Goal: Information Seeking & Learning: Learn about a topic

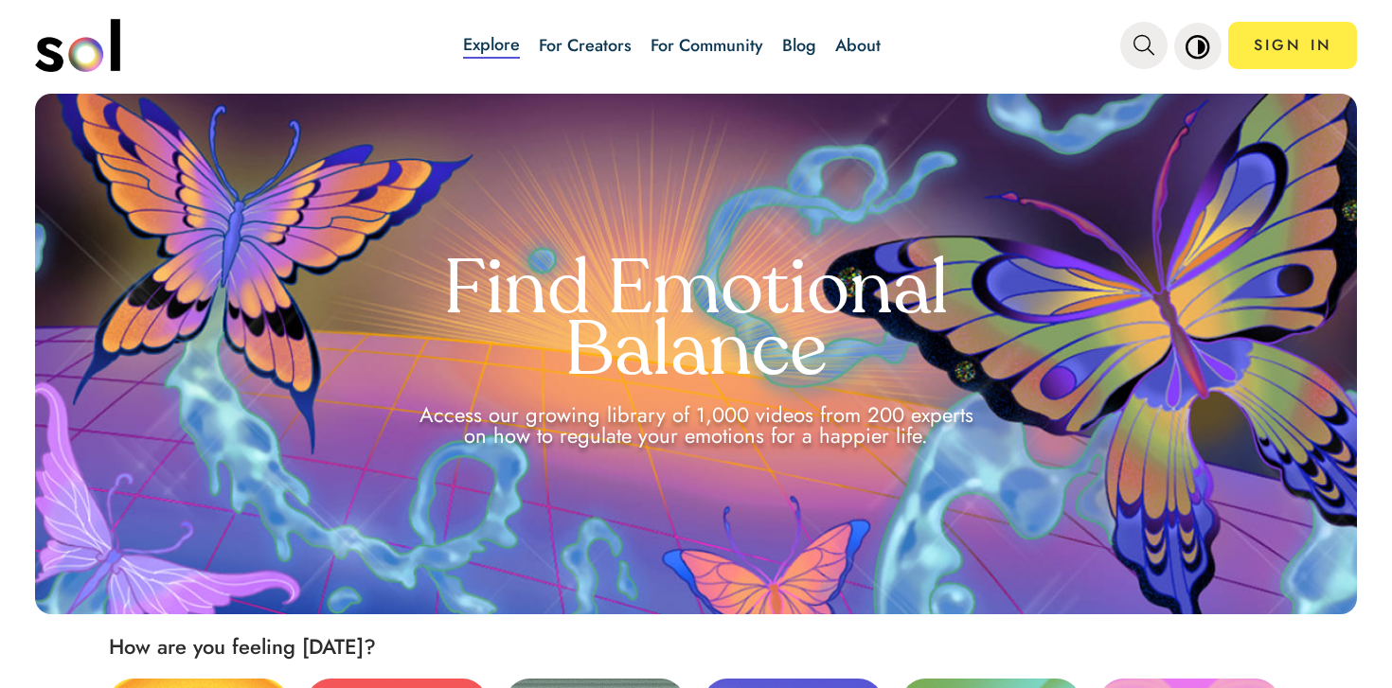
click at [806, 59] on link "Blog" at bounding box center [799, 46] width 34 height 40
click at [800, 40] on link "Blog" at bounding box center [799, 45] width 34 height 25
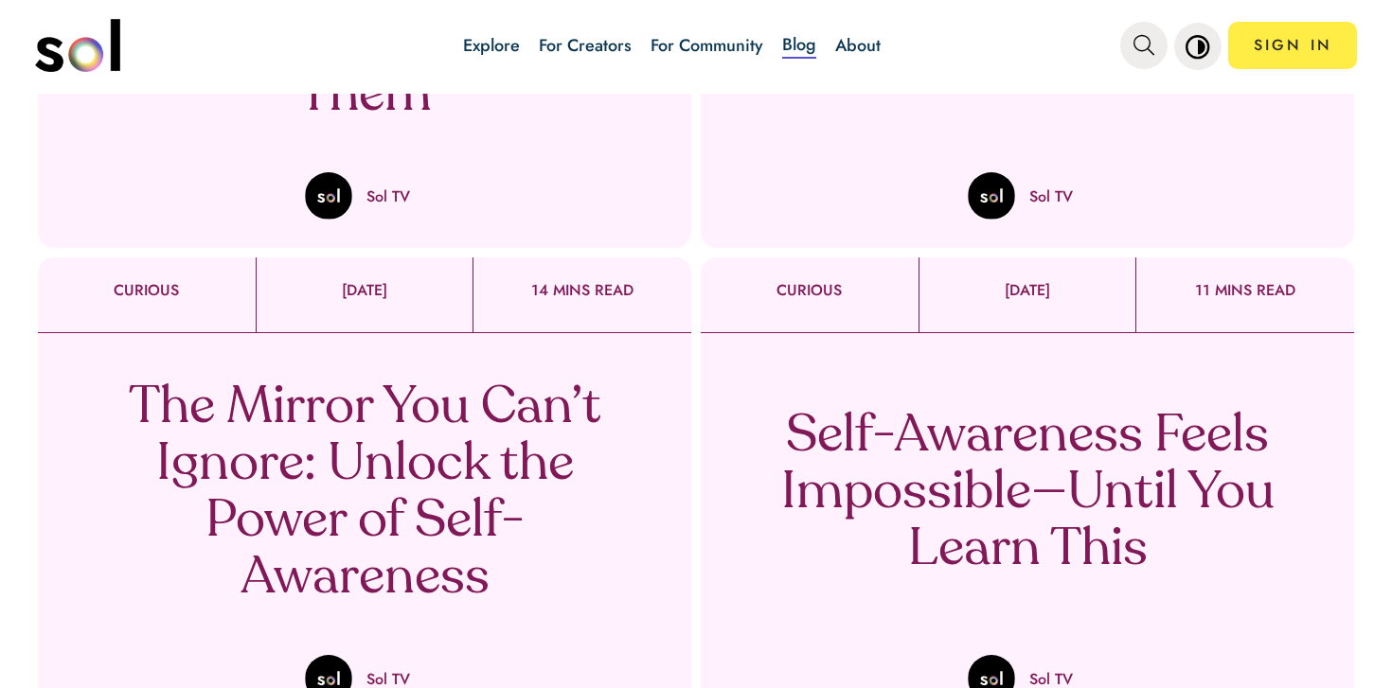
scroll to position [541, 0]
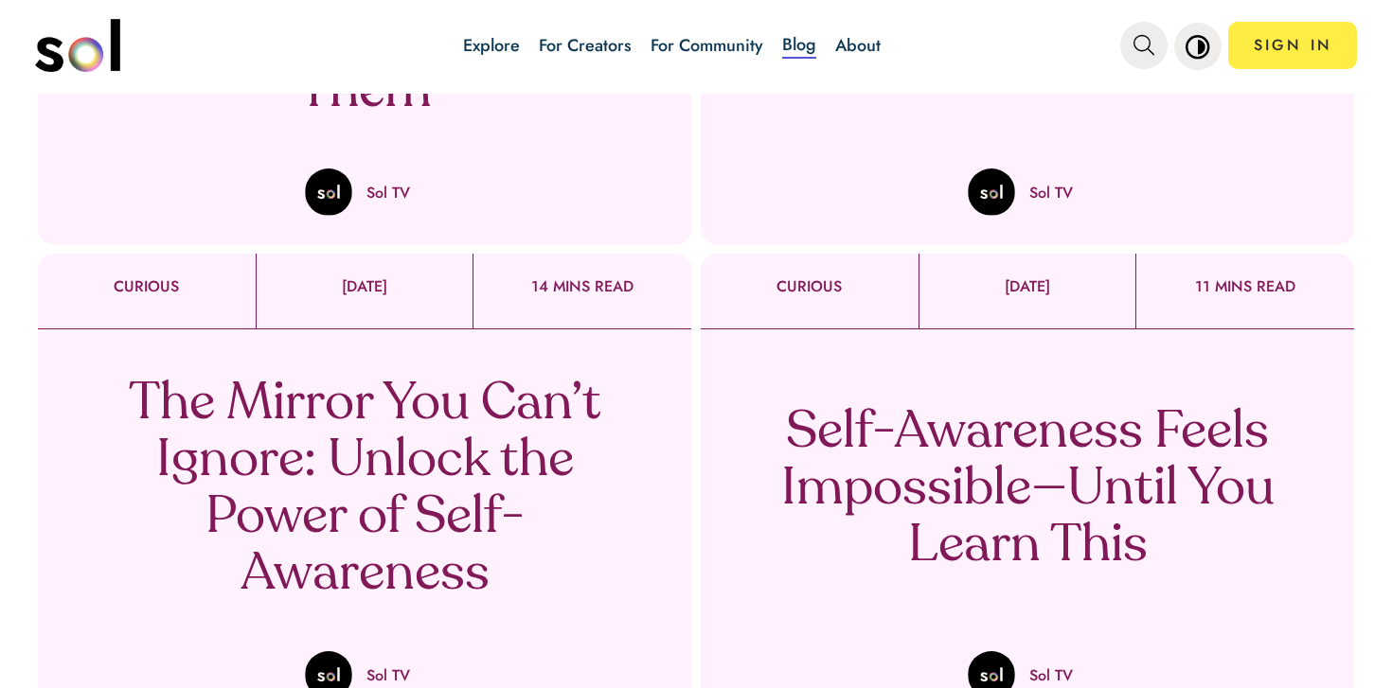
click at [951, 476] on p "Self-Awareness Feels Impossible—Until You Learn This" at bounding box center [1027, 490] width 559 height 170
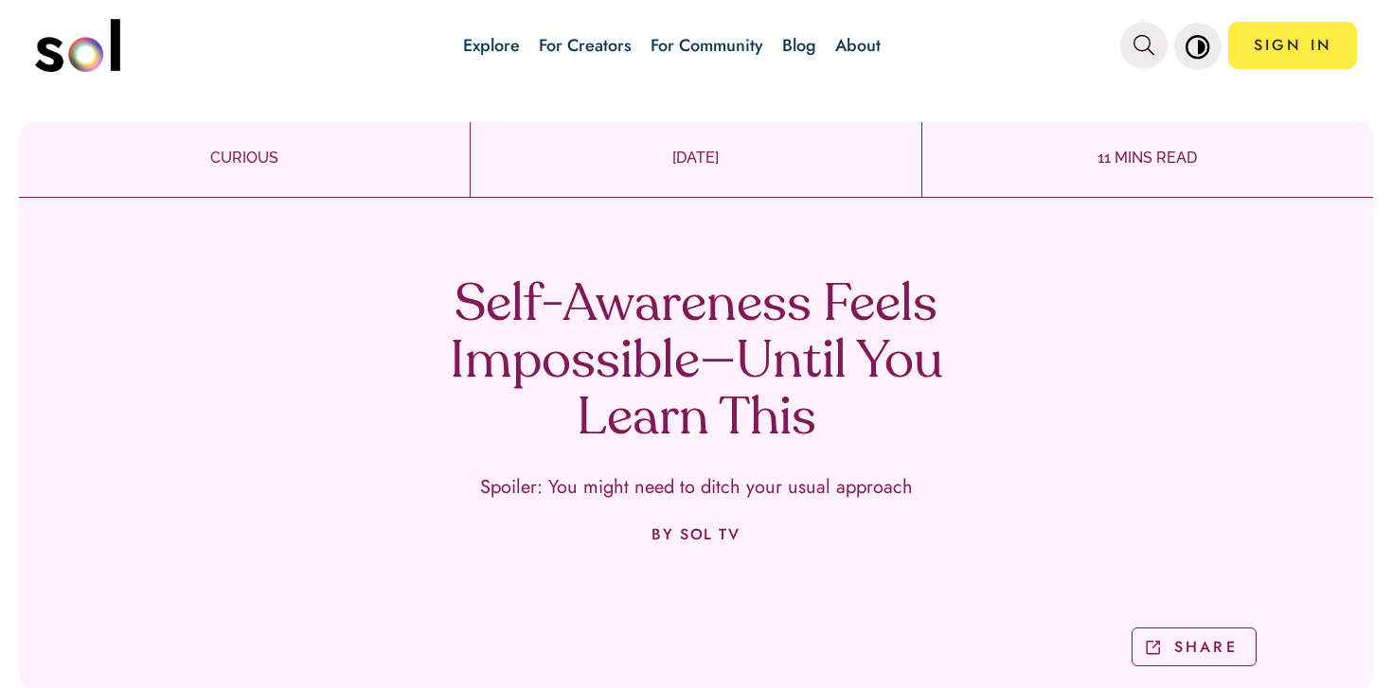
click at [589, 319] on h1 "Self-Awareness Feels Impossible—Until You Learn This" at bounding box center [696, 363] width 559 height 170
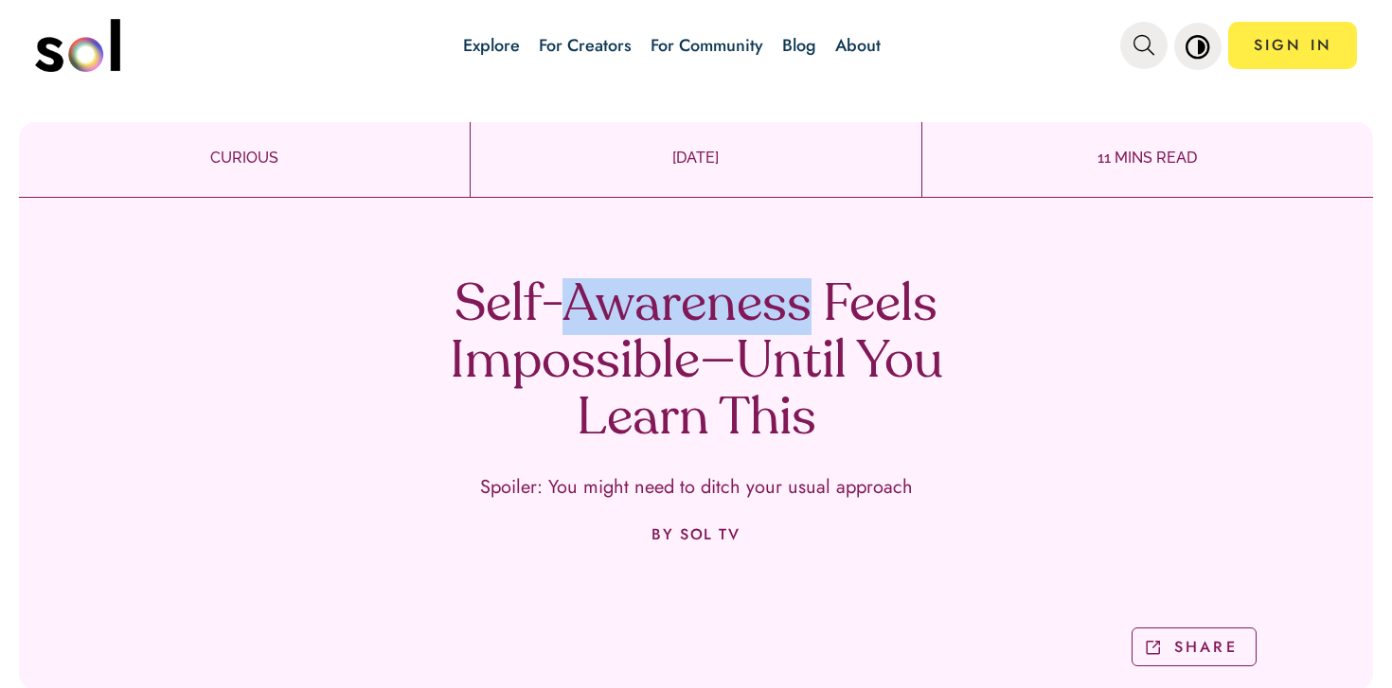
click at [589, 319] on h1 "Self-Awareness Feels Impossible—Until You Learn This" at bounding box center [696, 363] width 559 height 170
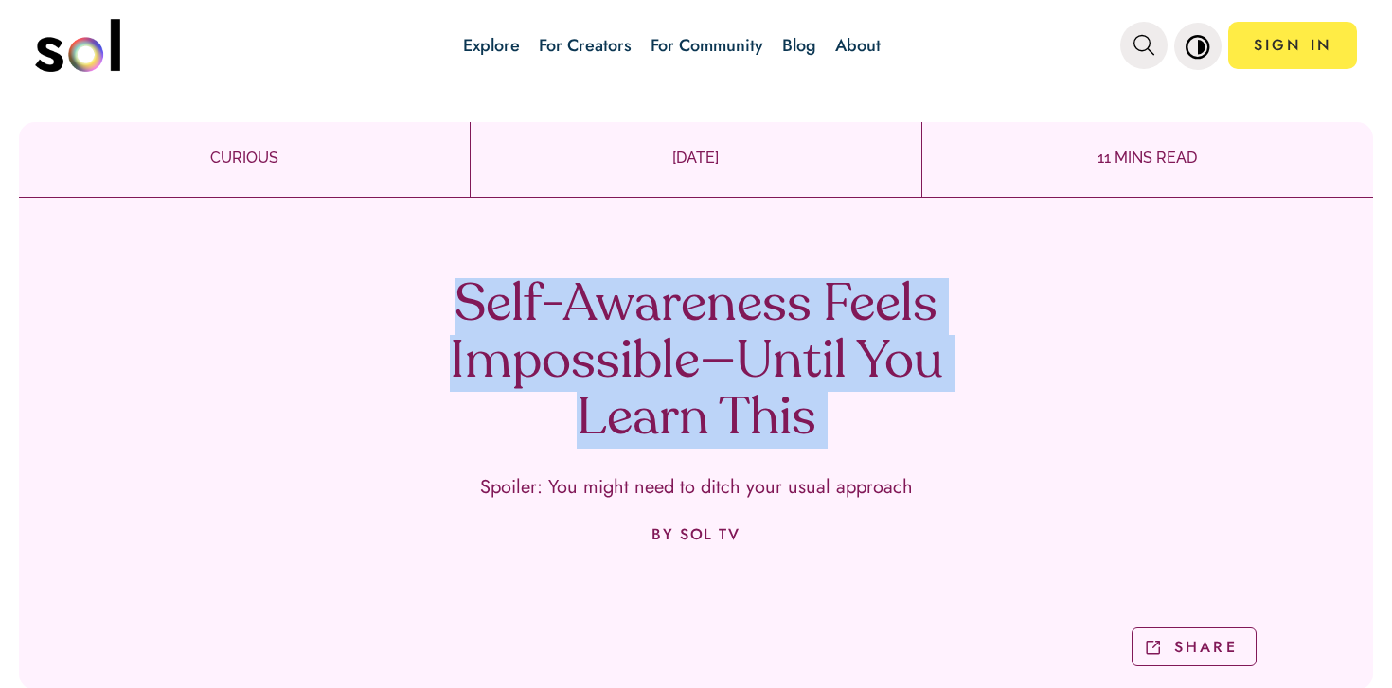
drag, startPoint x: 589, startPoint y: 319, endPoint x: 590, endPoint y: 545, distance: 226.3
click at [590, 544] on div "Self-Awareness Feels Impossible—Until You Learn This Spoiler: You might need to…" at bounding box center [696, 451] width 1354 height 478
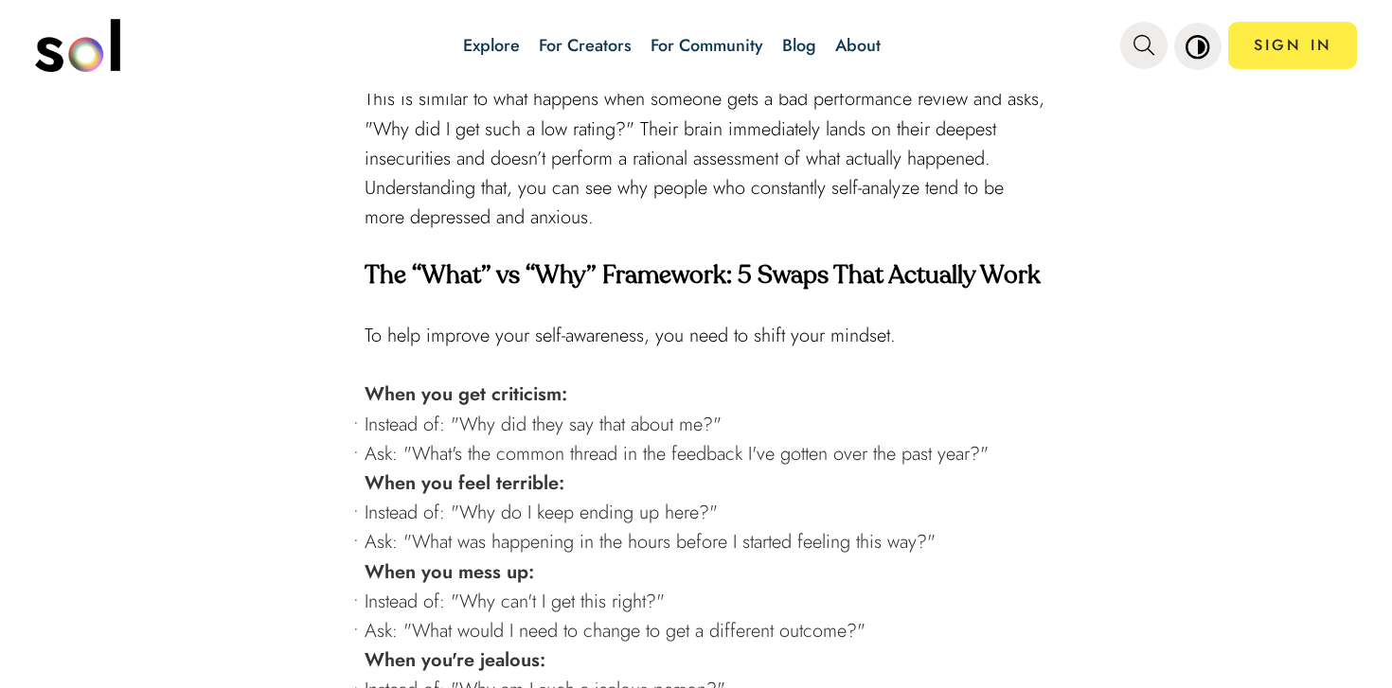
scroll to position [4730, 0]
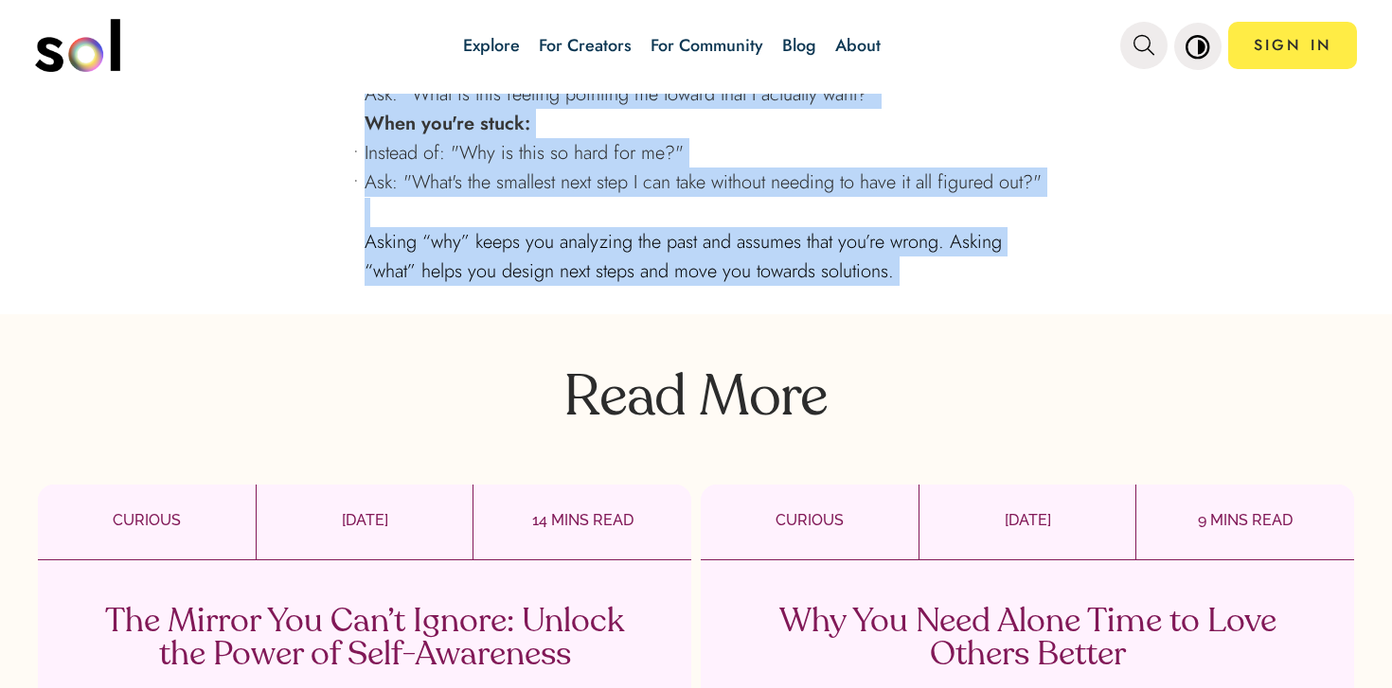
click at [866, 285] on span "Asking “why” keeps you analyzing the past and assumes that you’re wrong. Asking…" at bounding box center [683, 256] width 637 height 57
copy div "Lore-Ipsumdolo Sitam Consectetu—Adipi Eli Seddo Eius Tempori: Utl etdol magn al…"
